Goal: Task Accomplishment & Management: Use online tool/utility

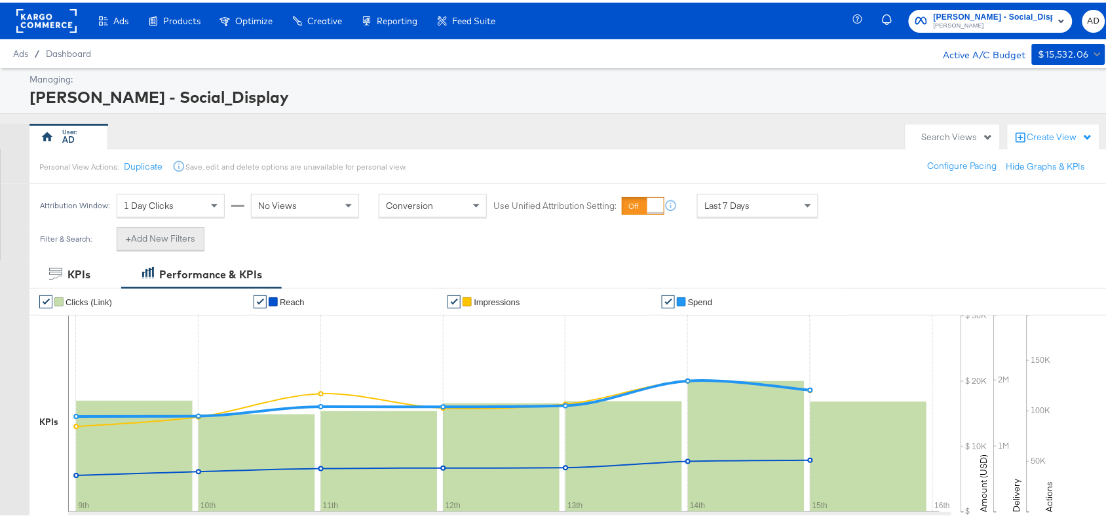
click at [144, 231] on button "+ Add New Filters" at bounding box center [161, 237] width 88 height 24
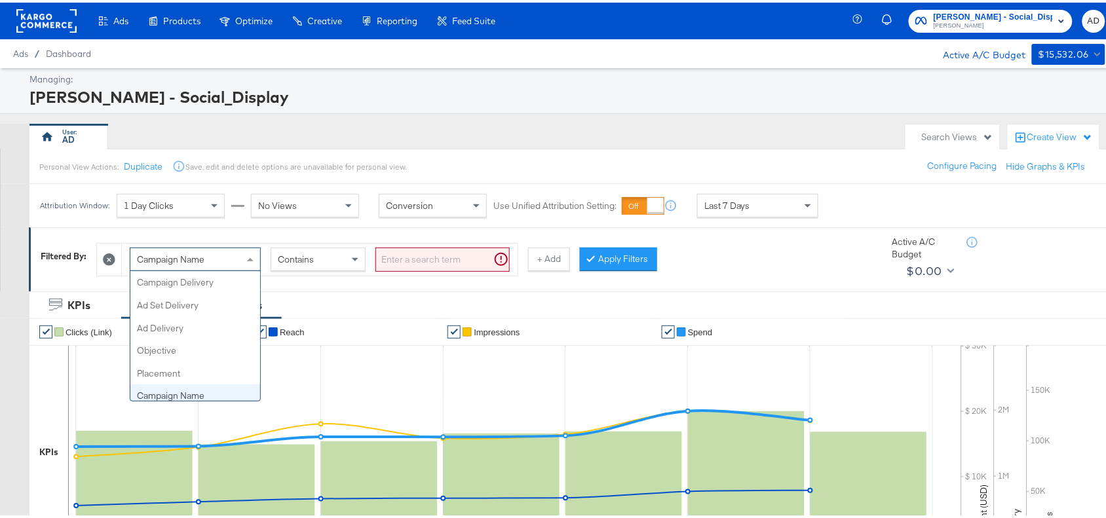
click at [243, 255] on div "Campaign Name" at bounding box center [195, 257] width 130 height 22
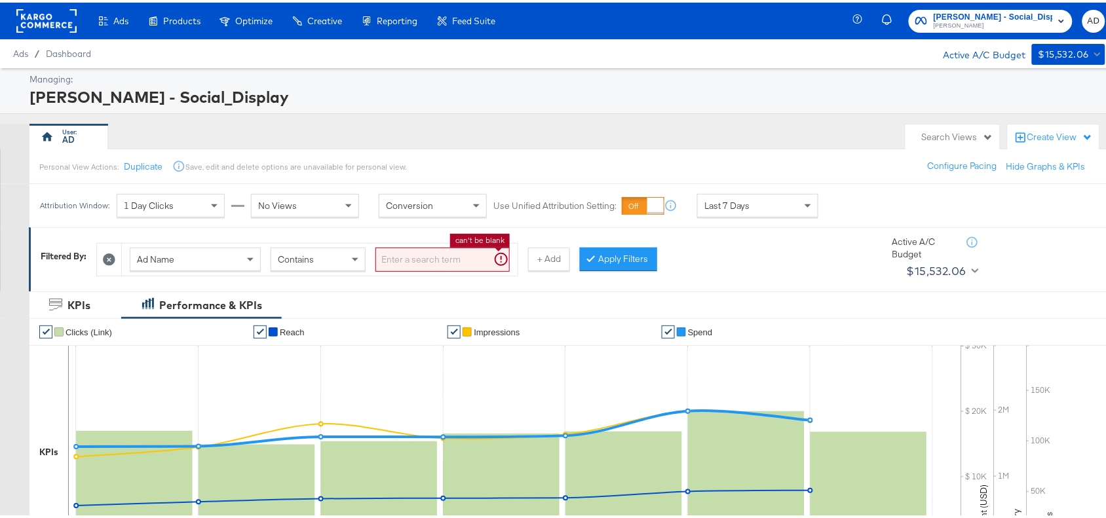
click at [451, 251] on input "search" at bounding box center [442, 257] width 134 height 24
paste input "120231402304190171"
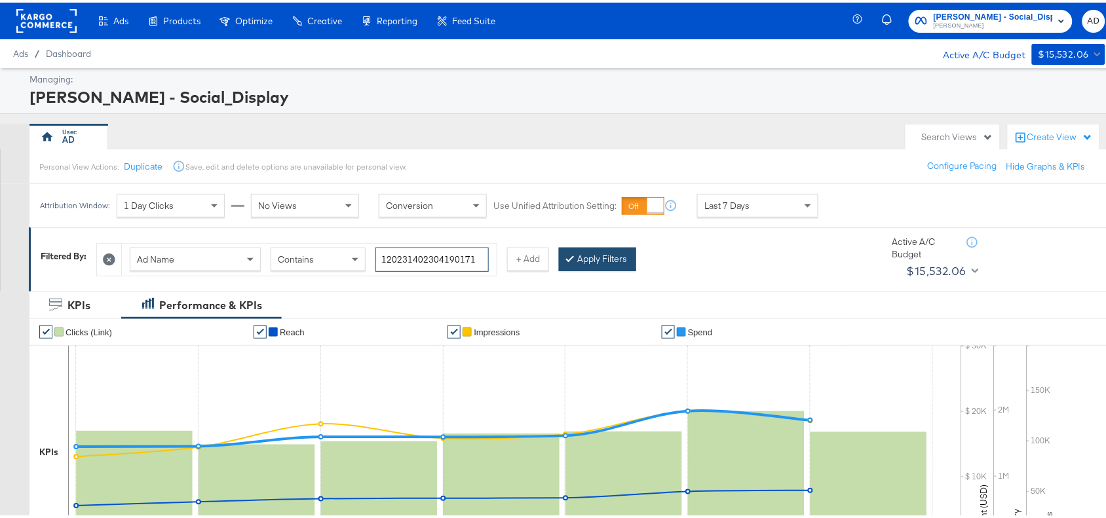
type input "120231402304190171"
click at [616, 255] on button "Apply Filters" at bounding box center [597, 257] width 77 height 24
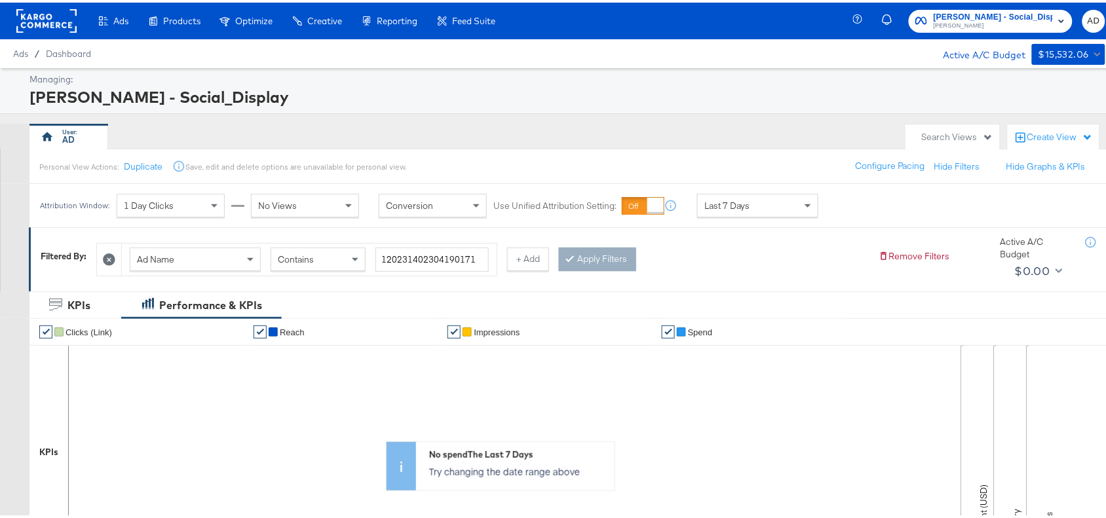
scroll to position [468, 0]
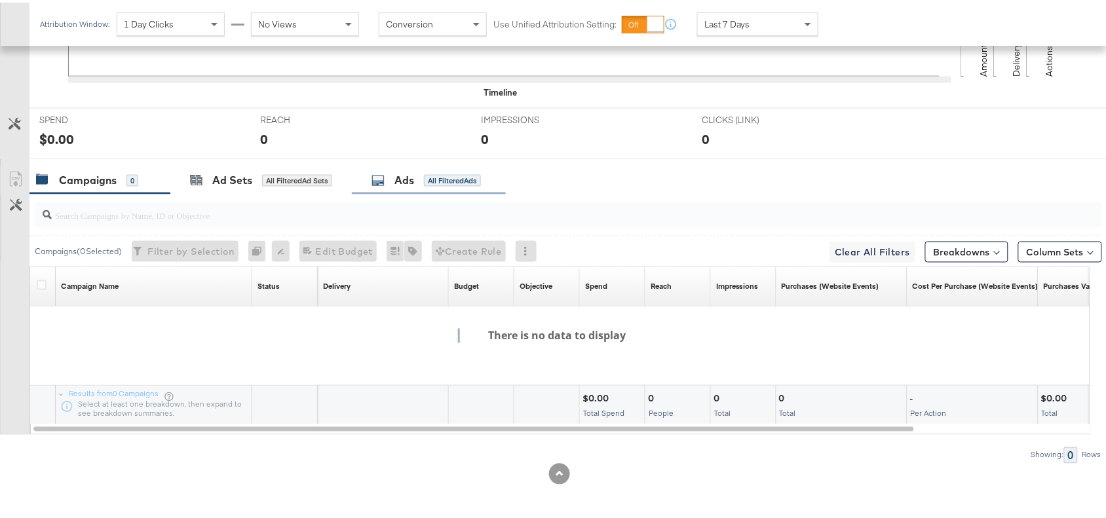
click at [414, 185] on div "Ads" at bounding box center [404, 177] width 20 height 15
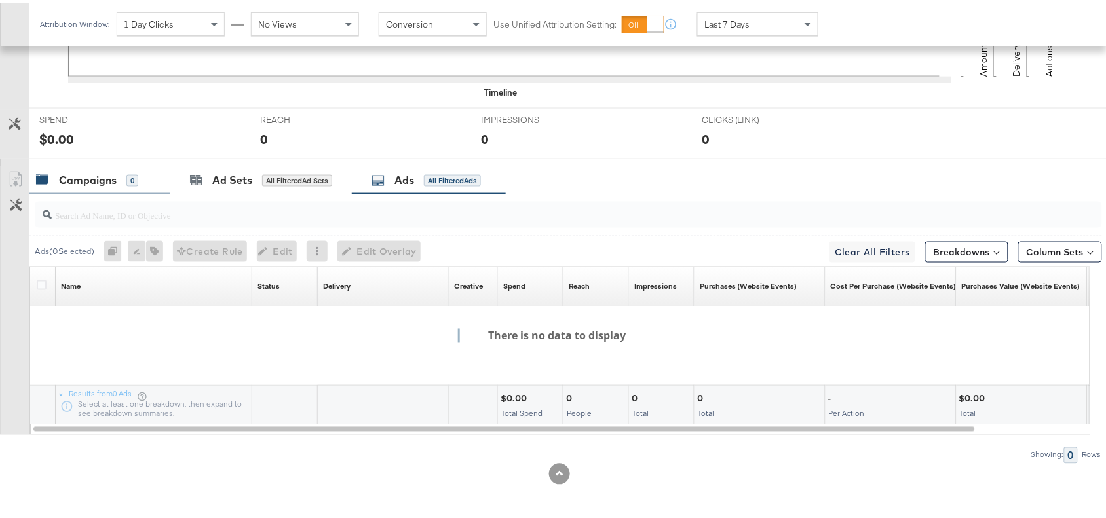
click at [89, 178] on div "Campaigns" at bounding box center [88, 177] width 58 height 15
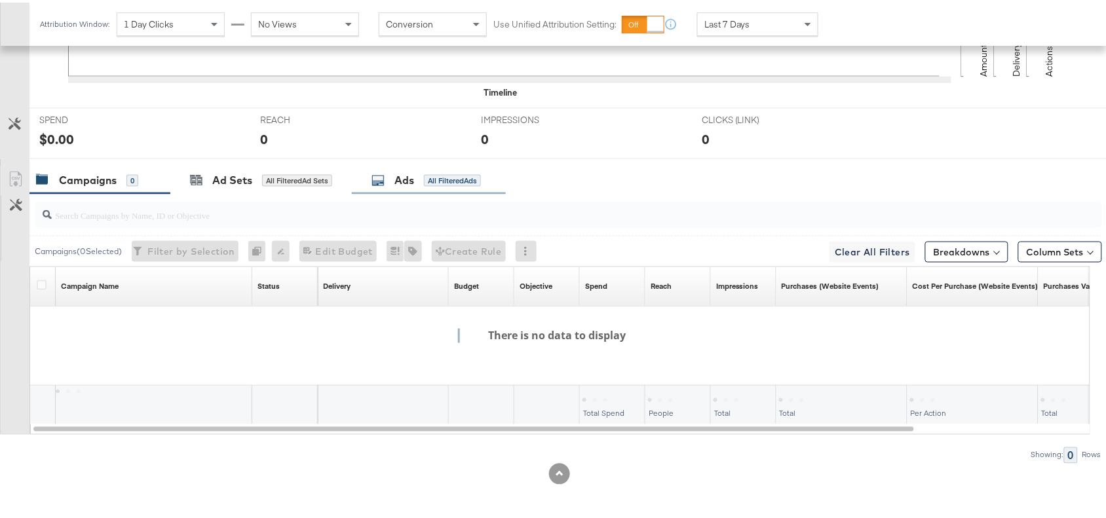
click at [400, 174] on div "Ads" at bounding box center [404, 177] width 20 height 15
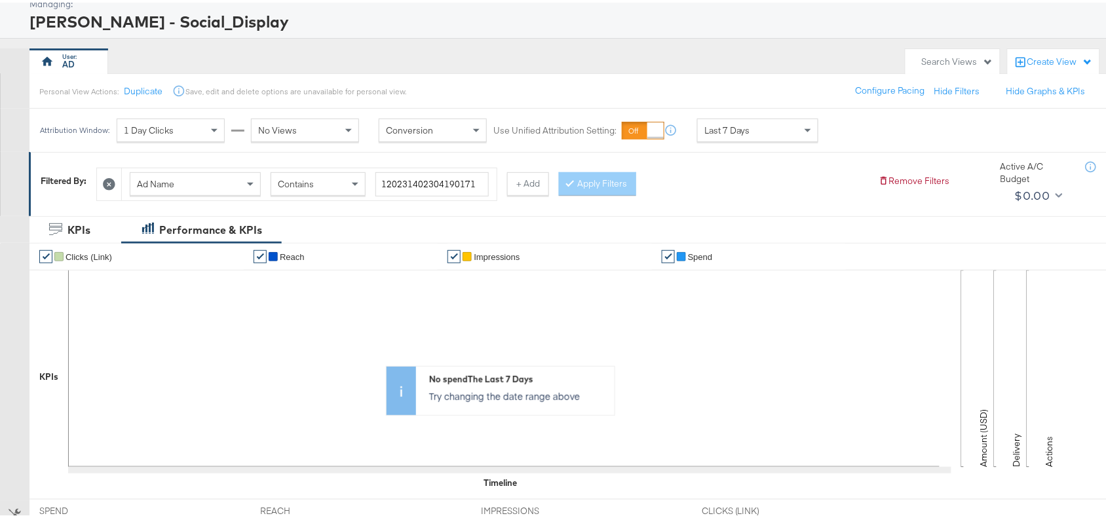
scroll to position [0, 0]
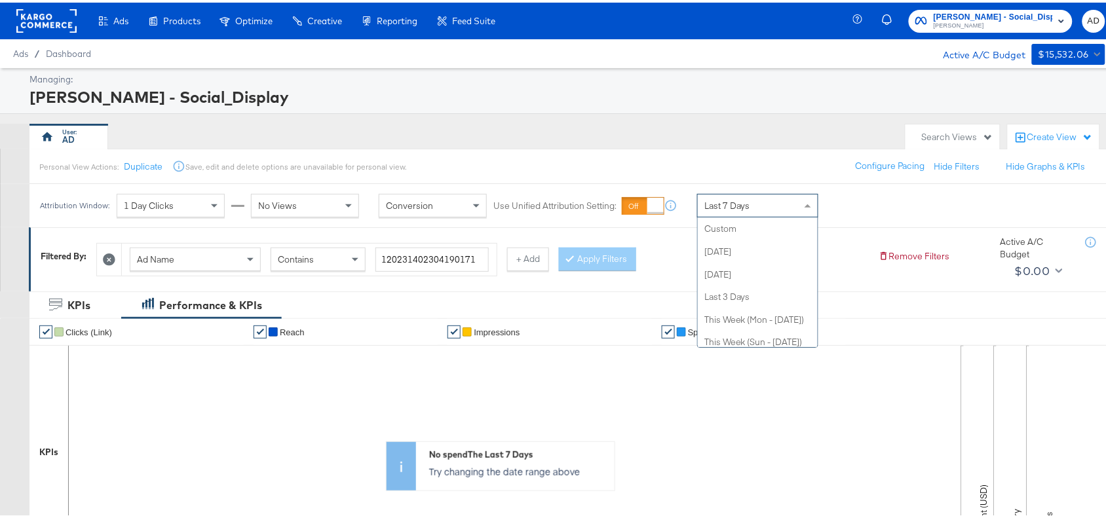
click at [738, 201] on span "Last 7 Days" at bounding box center [727, 203] width 46 height 12
drag, startPoint x: 758, startPoint y: 214, endPoint x: 742, endPoint y: 226, distance: 19.7
click at [742, 215] on div "Last 7 Days Custom [DATE] [DATE] Last 3 Days This Week (Mon - [DATE]) This Week…" at bounding box center [757, 203] width 121 height 24
click at [761, 151] on div "Personal View Actions: Duplicate Save, edit and delete options are unavailable …" at bounding box center [573, 163] width 1089 height 35
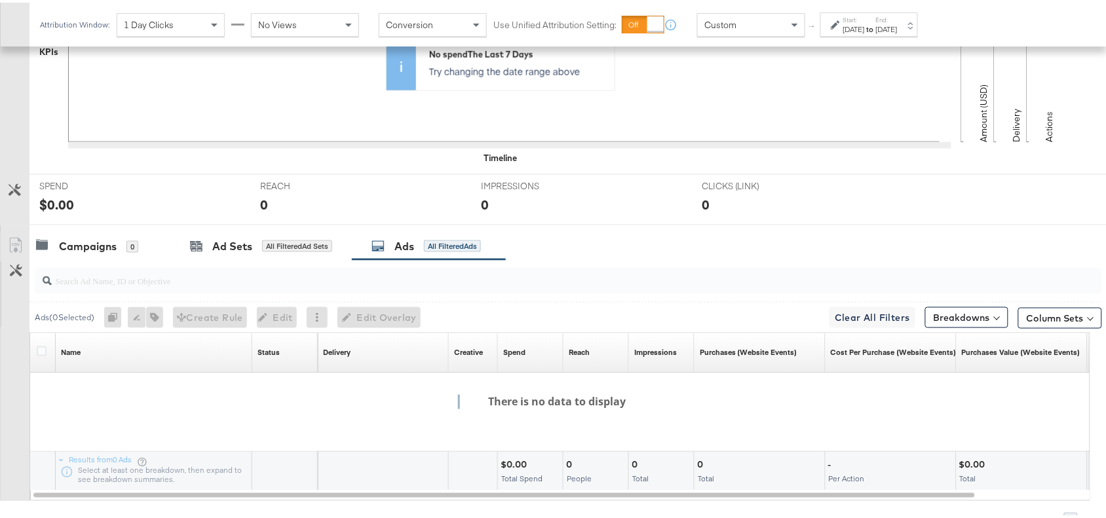
scroll to position [468, 0]
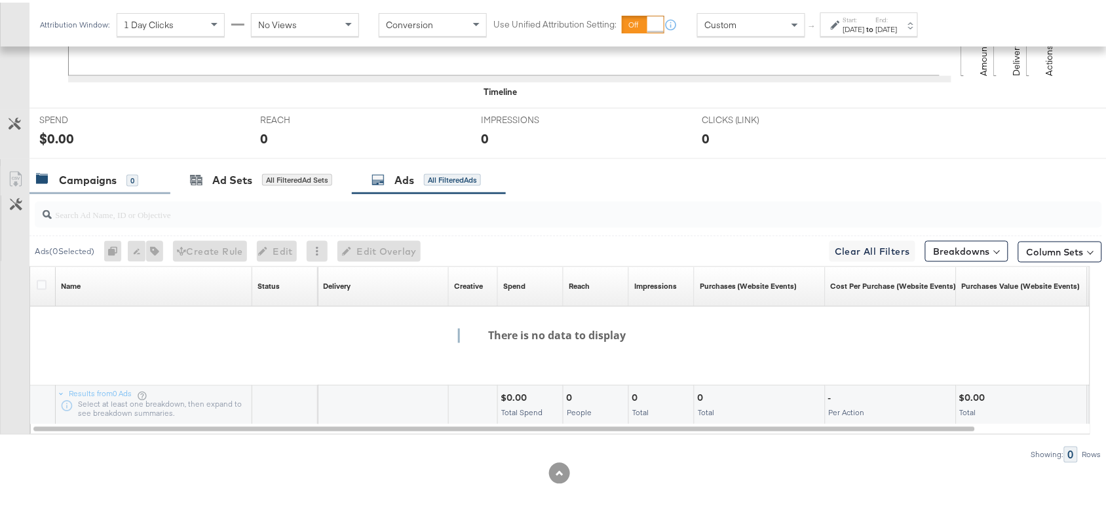
click at [92, 177] on div "Campaigns" at bounding box center [88, 177] width 58 height 15
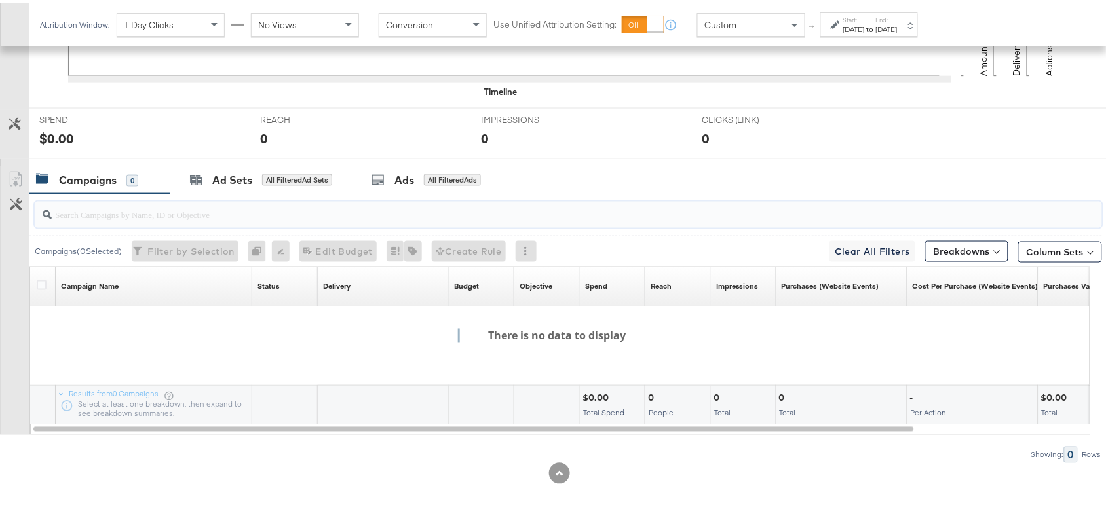
click at [174, 213] on input "search" at bounding box center [528, 207] width 953 height 26
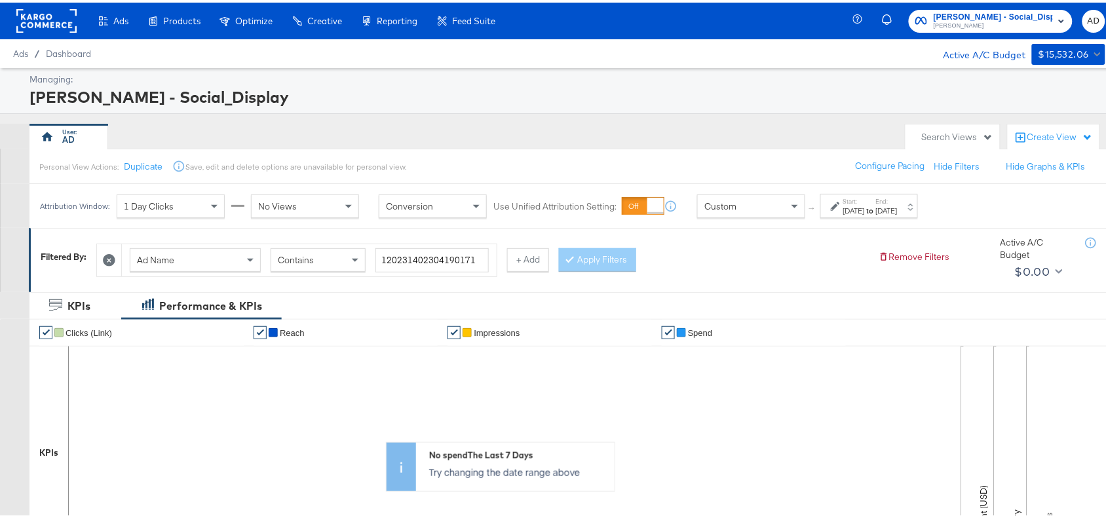
click at [109, 254] on icon at bounding box center [109, 258] width 12 height 12
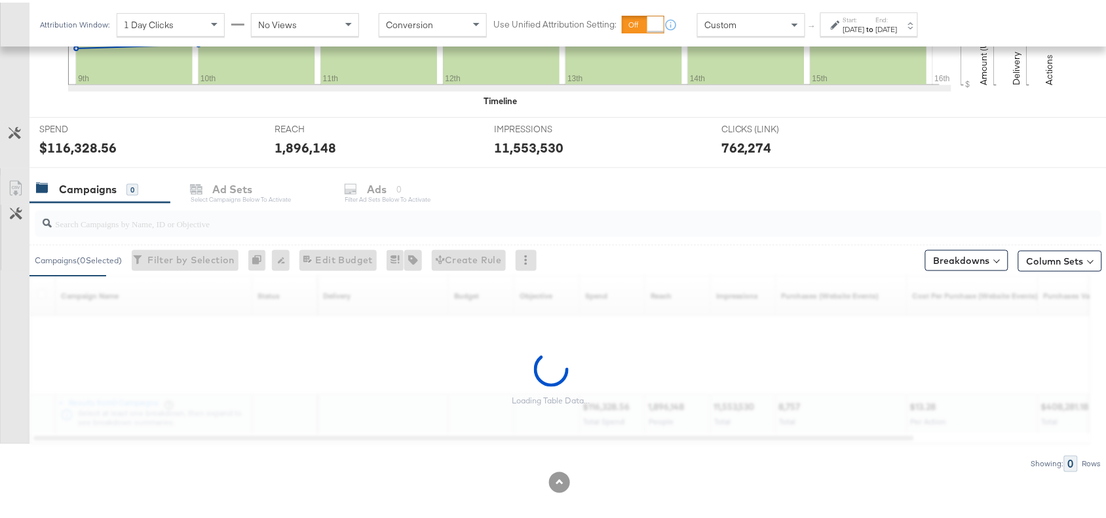
scroll to position [438, 0]
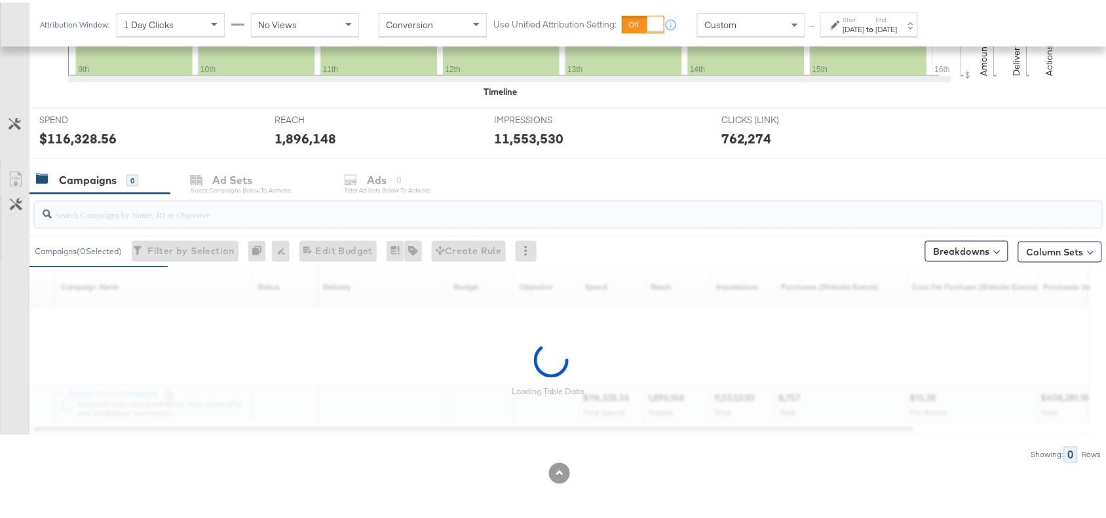
click at [149, 215] on input "search" at bounding box center [528, 207] width 953 height 26
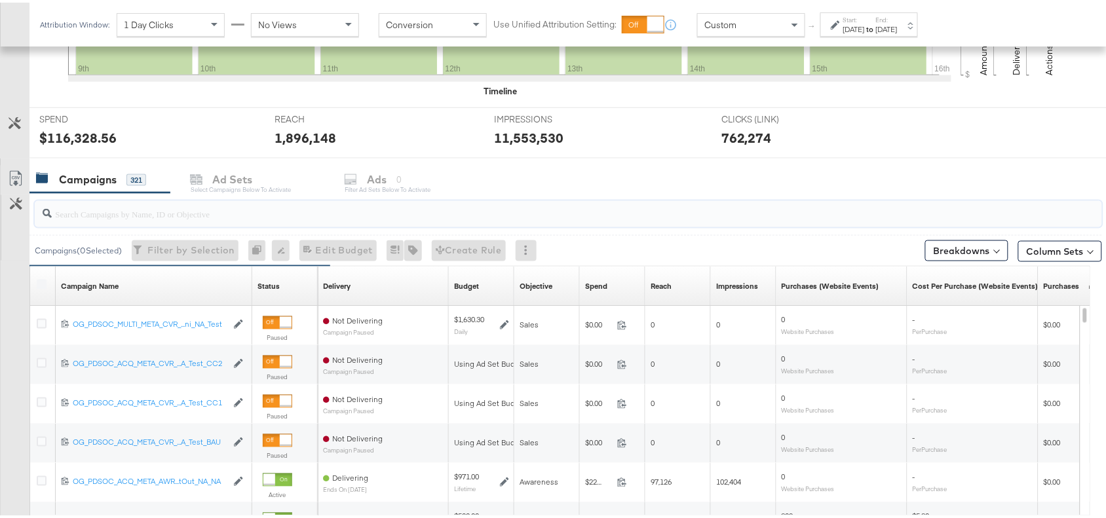
click at [149, 215] on input "search" at bounding box center [528, 206] width 953 height 26
paste input "120231402304190171"
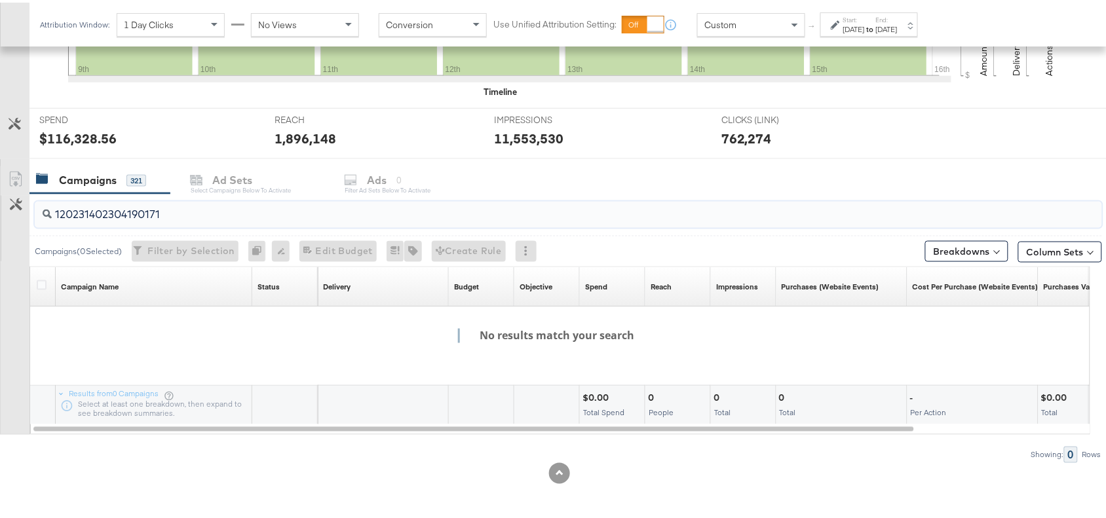
type input "120231402304190171"
click at [384, 188] on div "Campaigns 321 Ad Sets Select Campaigns below to activate Ads 0 Filter Ad Sets b…" at bounding box center [573, 178] width 1089 height 28
click at [90, 189] on div "Campaigns 321" at bounding box center [99, 178] width 141 height 28
click at [361, 180] on div "Campaigns 321 Ad Sets Select Campaigns below to activate Ads 0 Filter Ad Sets b…" at bounding box center [573, 178] width 1089 height 28
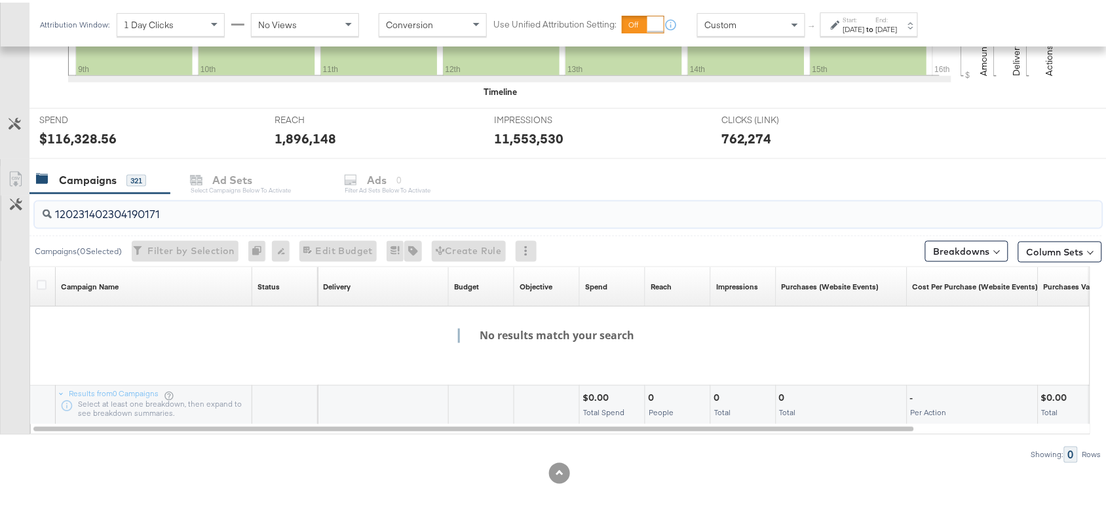
click at [176, 210] on input "120231402304190171" at bounding box center [528, 207] width 953 height 26
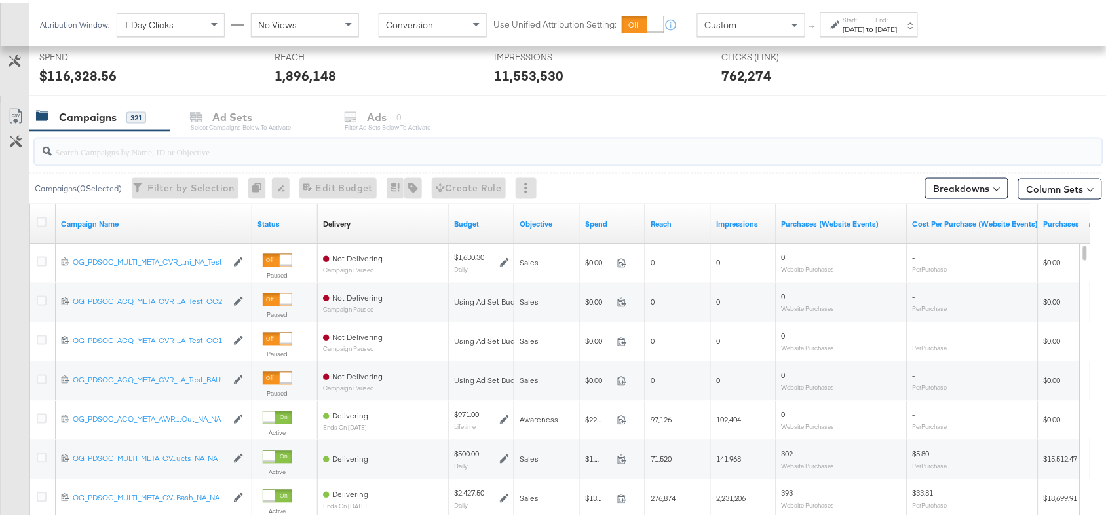
scroll to position [434, 0]
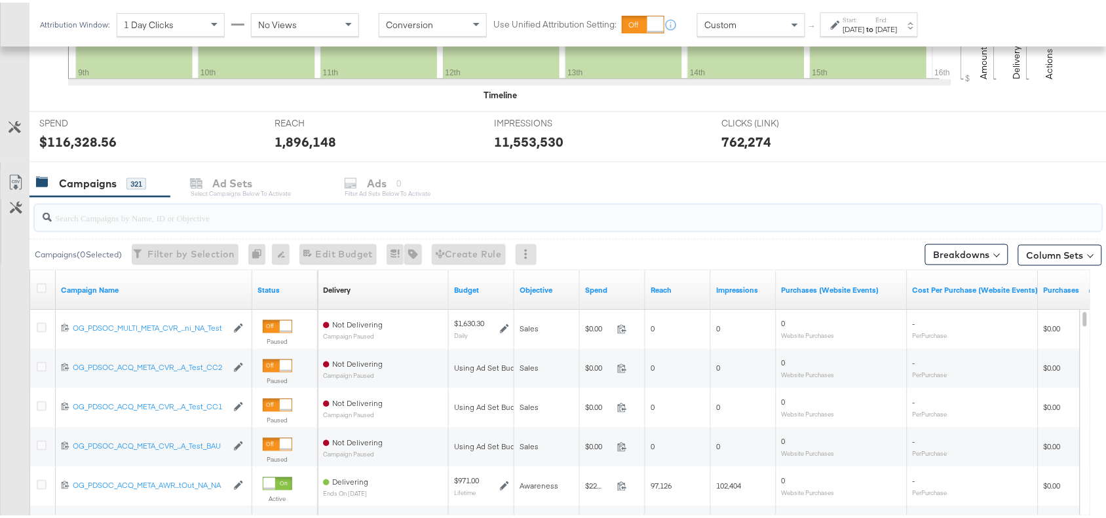
click at [380, 201] on input "search" at bounding box center [528, 210] width 953 height 26
click at [400, 182] on div "Campaigns 321 Ad Sets Select Campaigns below to activate Ads 0 Filter Ad Sets b…" at bounding box center [573, 181] width 1089 height 28
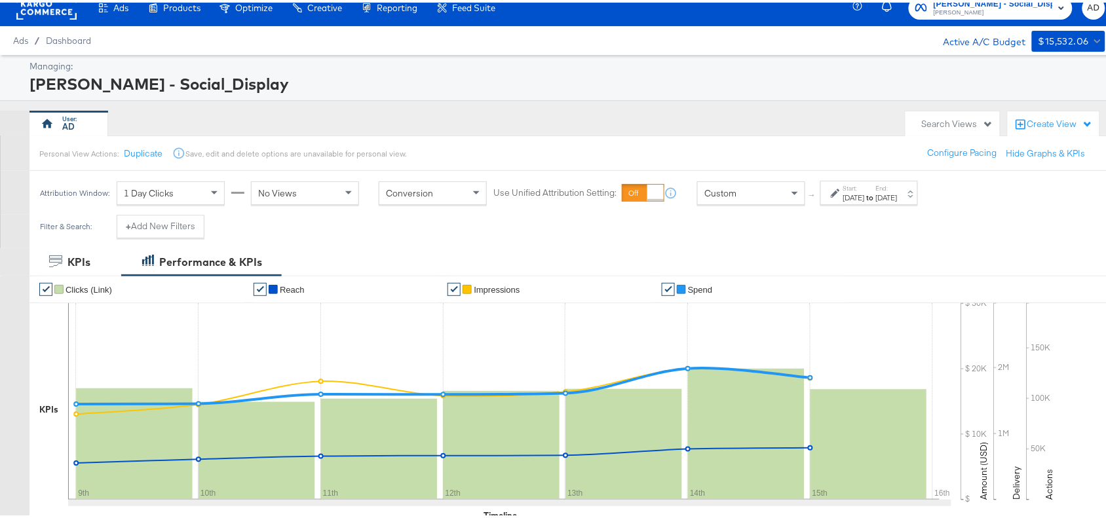
scroll to position [0, 0]
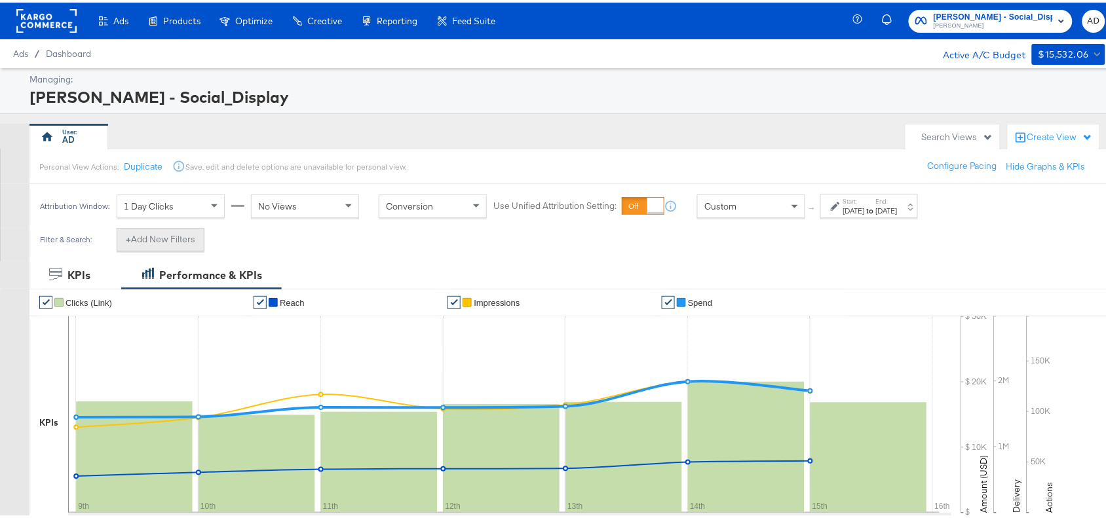
click at [151, 243] on button "+ Add New Filters" at bounding box center [161, 237] width 88 height 24
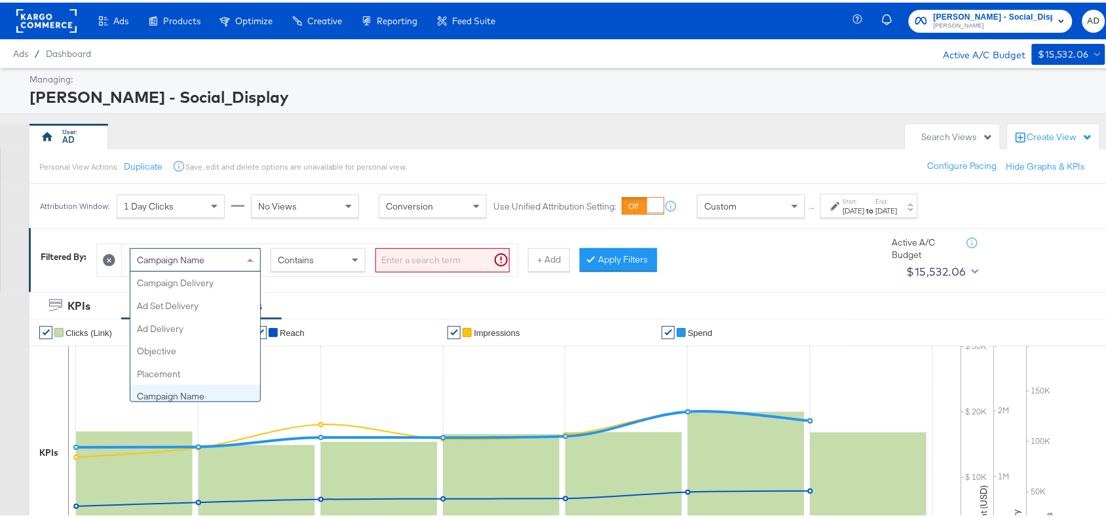
scroll to position [113, 0]
click at [210, 256] on div "Campaign Name" at bounding box center [195, 257] width 130 height 22
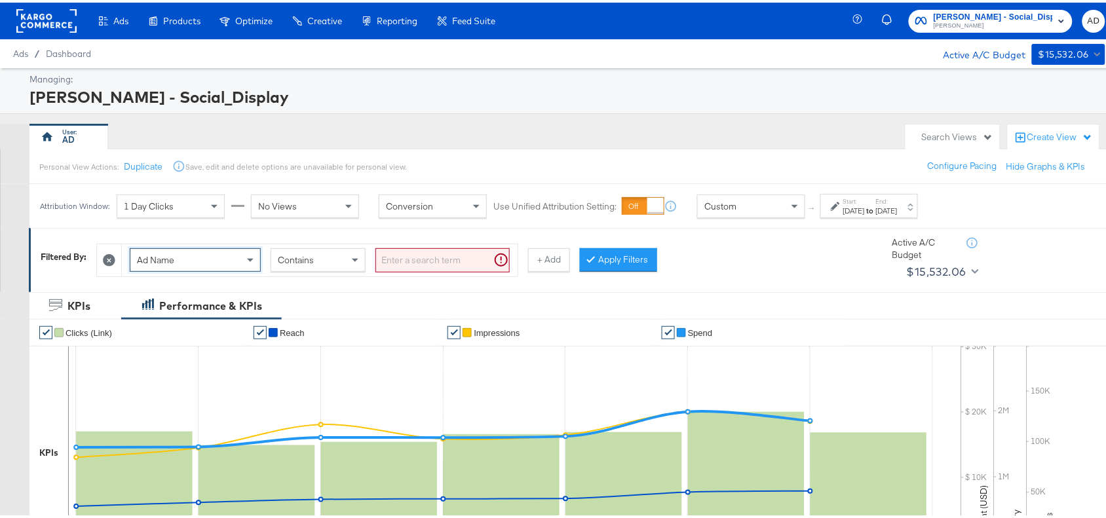
paste input "120231402304190171"
type input "120231402304190171"
click at [410, 260] on input "search" at bounding box center [442, 258] width 134 height 24
paste input "120231402304190171"
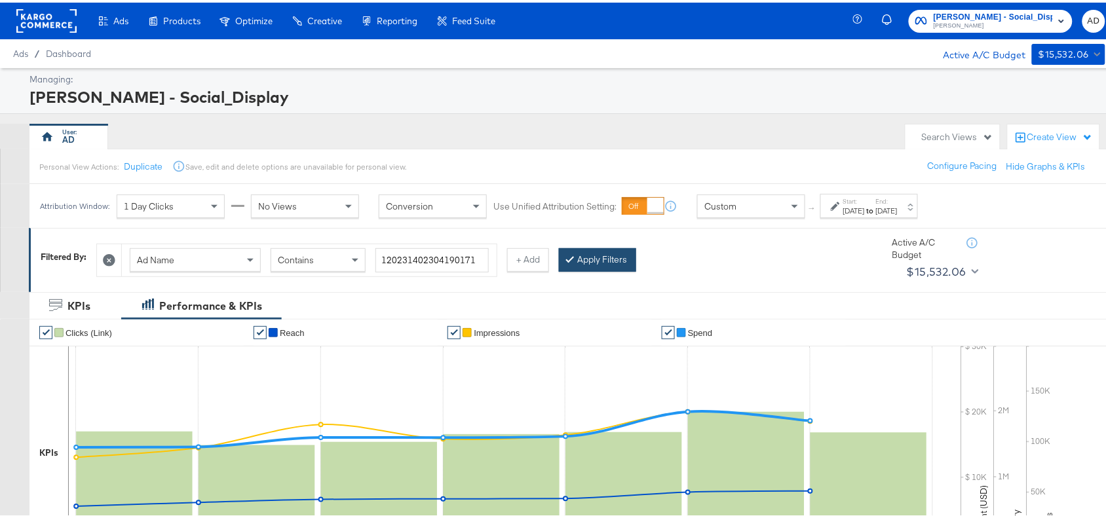
click at [607, 266] on button "Apply Filters" at bounding box center [597, 258] width 77 height 24
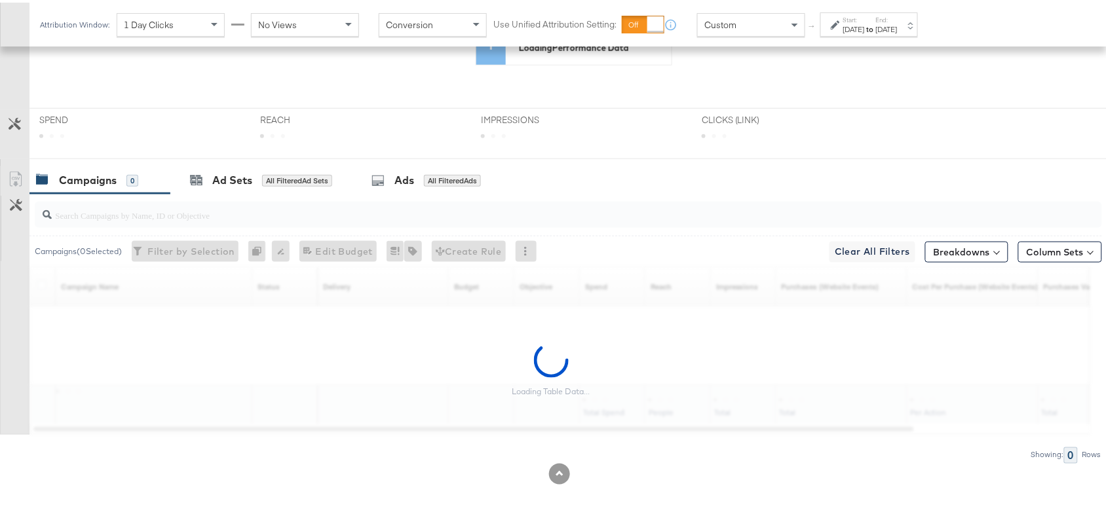
scroll to position [468, 0]
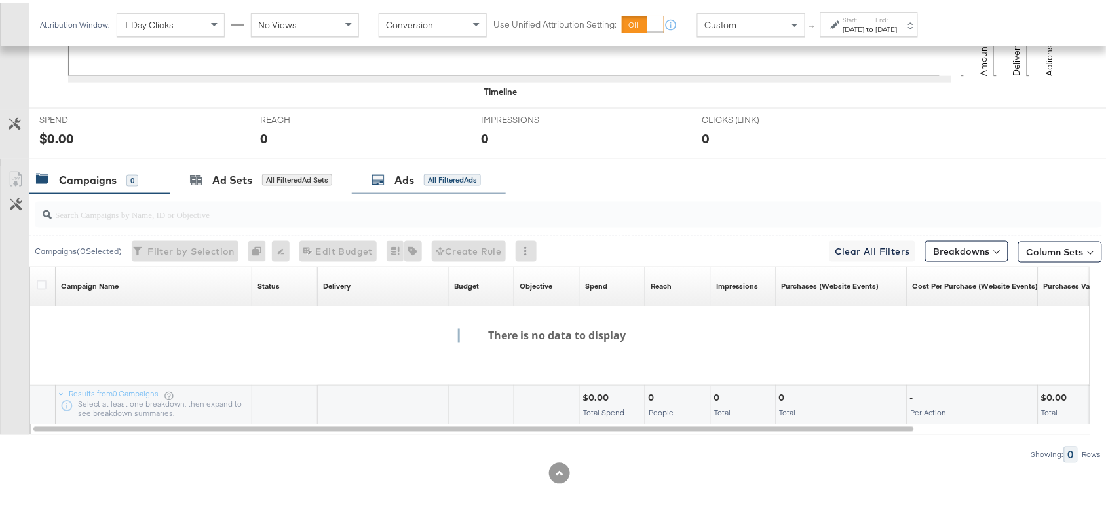
click at [407, 174] on div "Ads" at bounding box center [404, 177] width 20 height 15
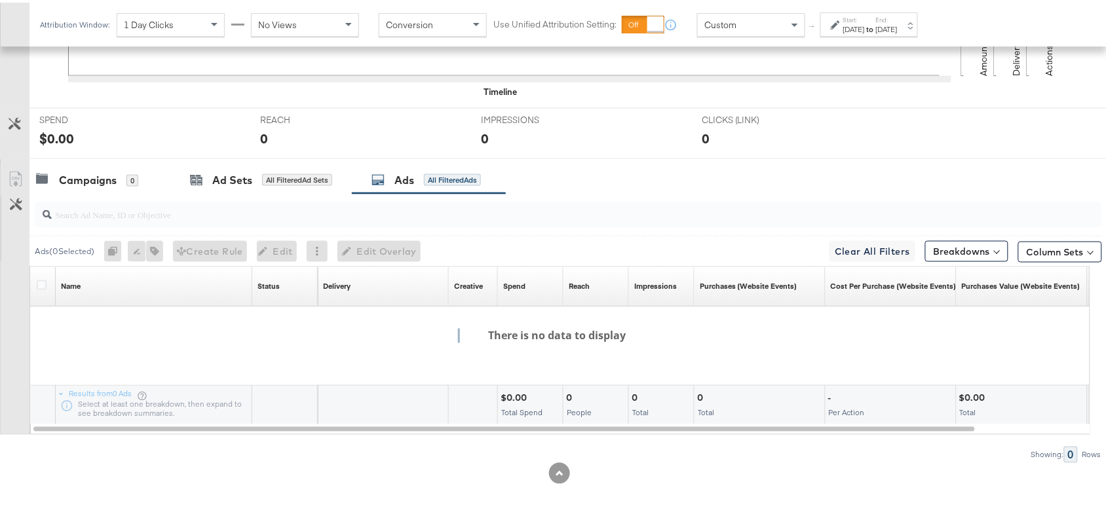
click at [876, 30] on strong "to" at bounding box center [870, 27] width 11 height 10
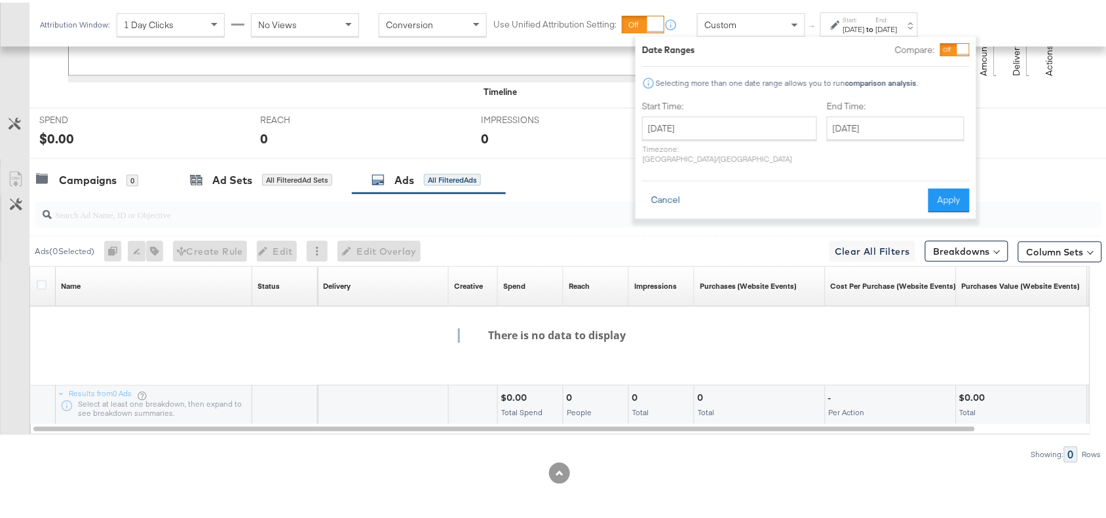
click at [669, 187] on button "Cancel" at bounding box center [665, 198] width 47 height 24
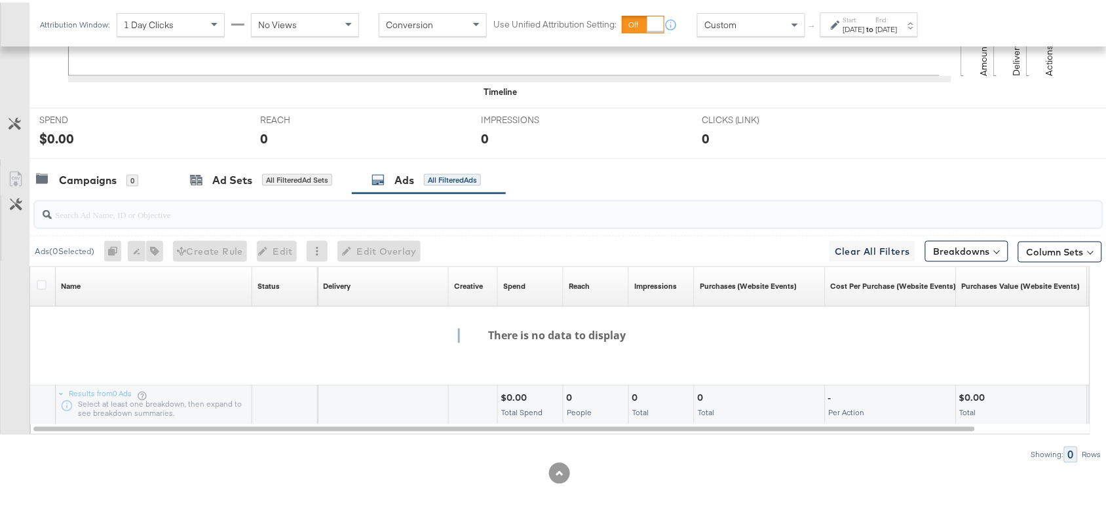
click at [607, 204] on input "search" at bounding box center [528, 207] width 953 height 26
click at [855, 183] on div "Campaigns 0 Ad Sets All Filtered Ad Sets Ads All Filtered Ads" at bounding box center [573, 178] width 1089 height 28
click at [100, 191] on div "Campaigns 0" at bounding box center [99, 178] width 141 height 28
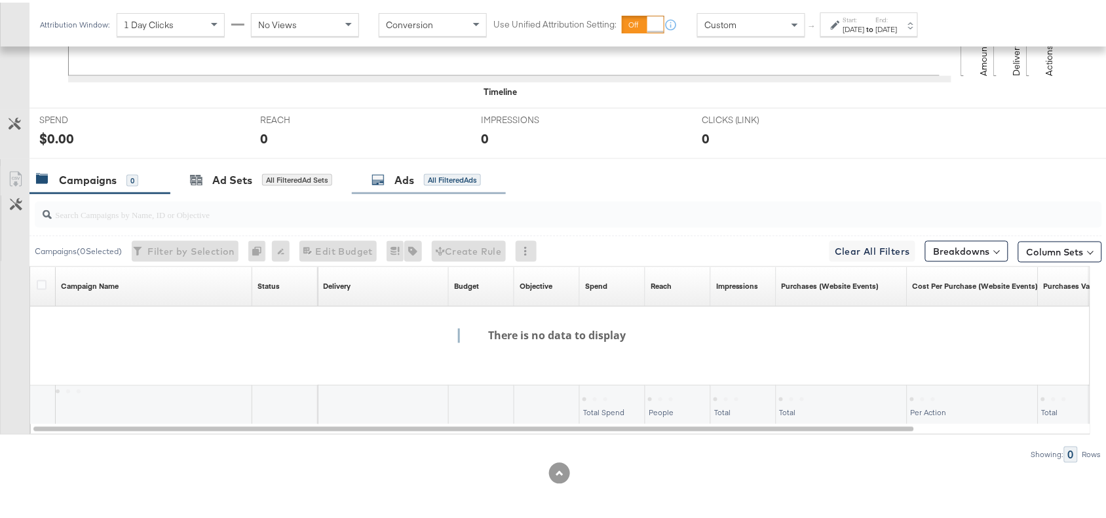
click at [386, 170] on div "Ads All Filtered Ads" at bounding box center [425, 177] width 109 height 15
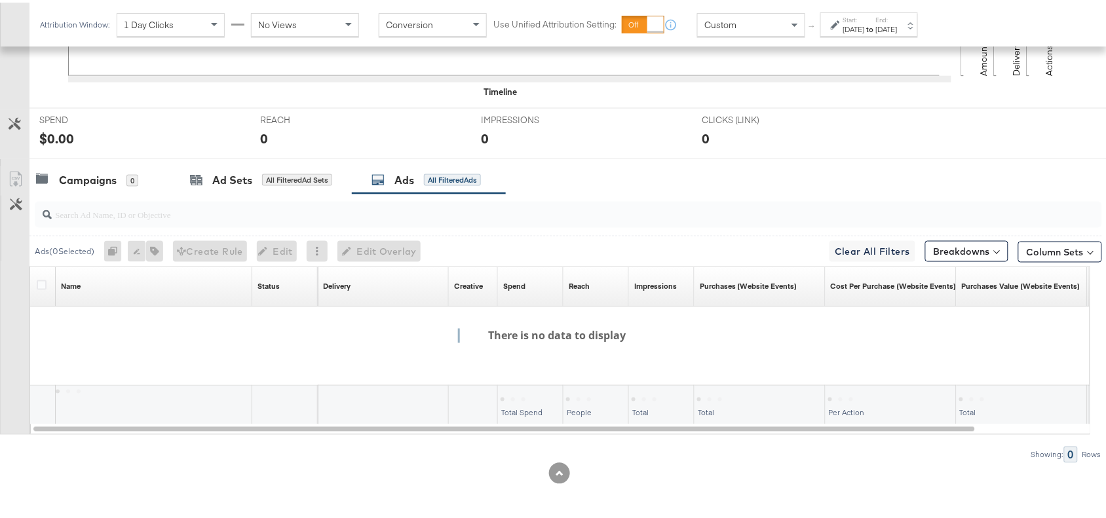
click at [741, 168] on div "Campaigns 0 Ad Sets All Filtered Ad Sets Ads All Filtered Ads" at bounding box center [573, 178] width 1089 height 28
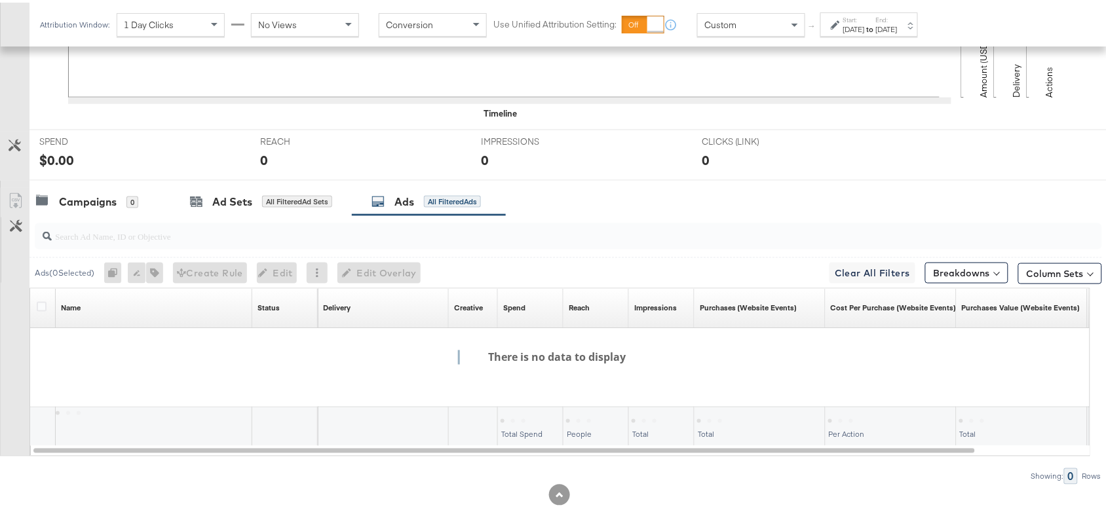
scroll to position [0, 0]
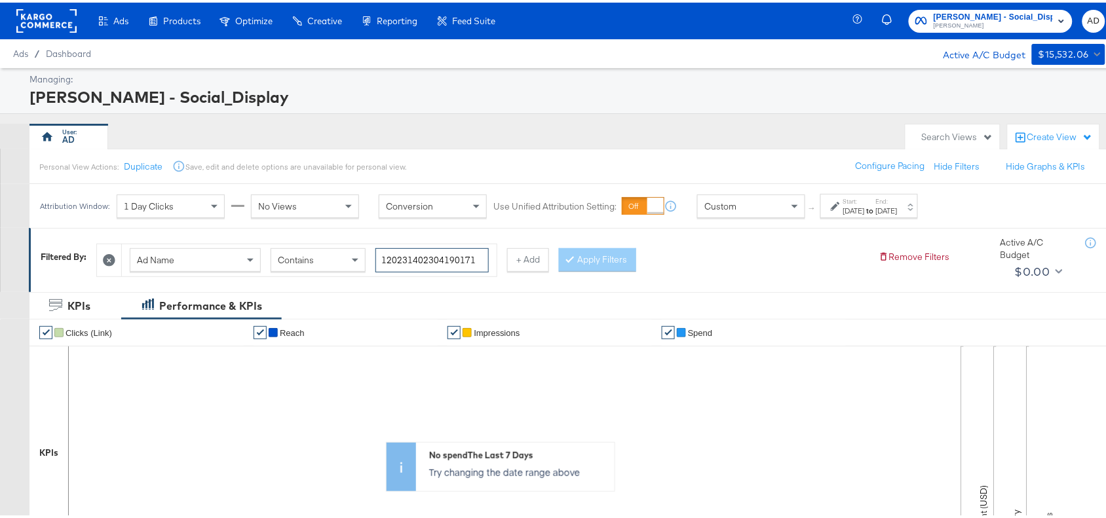
click at [445, 254] on input "120231402304190171" at bounding box center [431, 258] width 113 height 24
paste input "461622"
type input "120231404616220171"
click at [628, 263] on button "Apply Filters" at bounding box center [597, 258] width 77 height 24
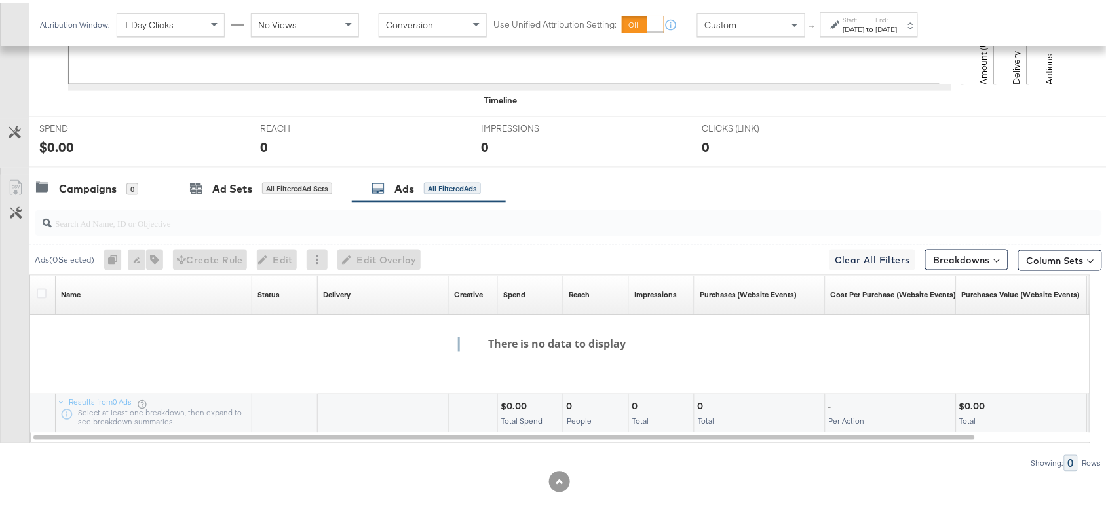
scroll to position [468, 0]
